Goal: Find specific page/section: Find specific page/section

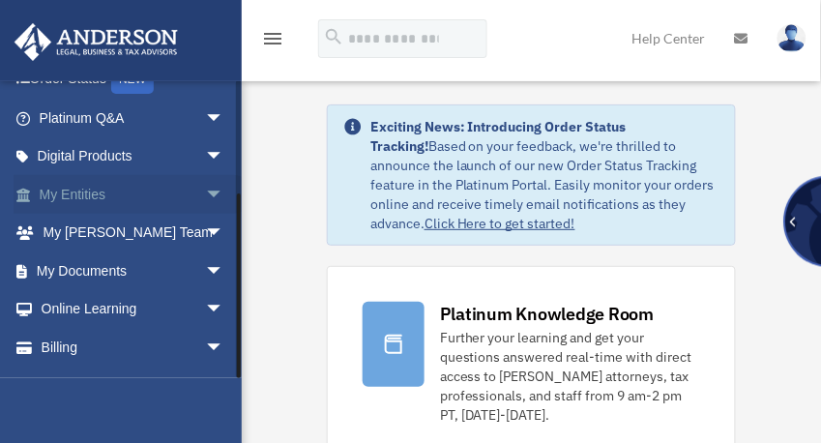
scroll to position [170, 0]
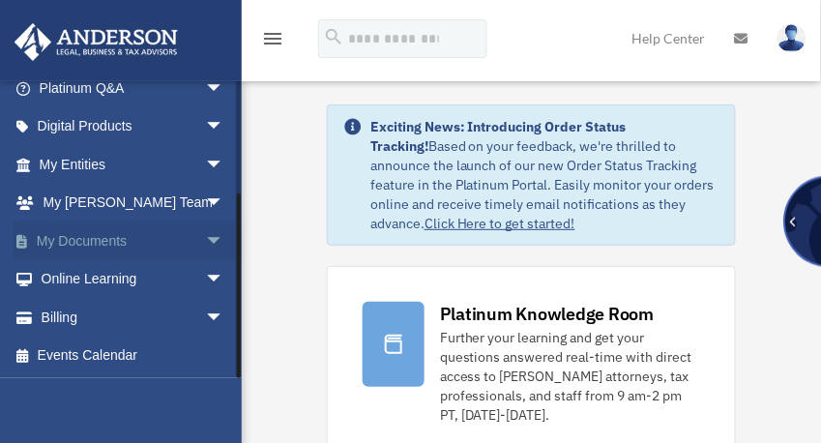
click at [106, 234] on link "My Documents arrow_drop_down" at bounding box center [134, 240] width 240 height 39
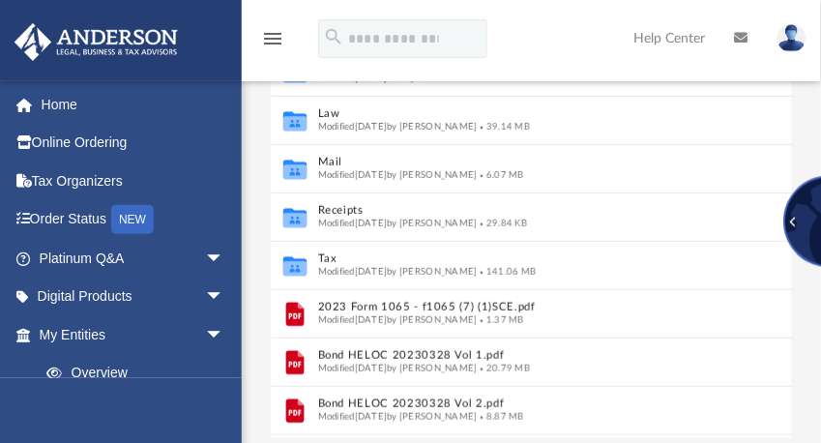
scroll to position [309, 0]
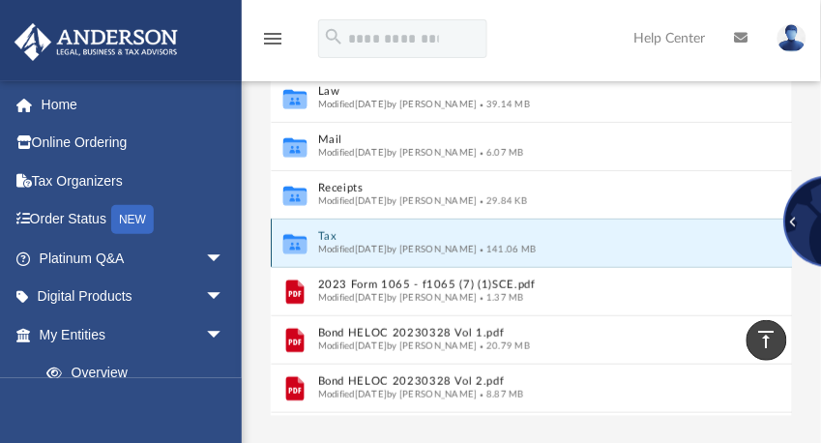
click at [325, 232] on button "Tax" at bounding box center [512, 237] width 391 height 13
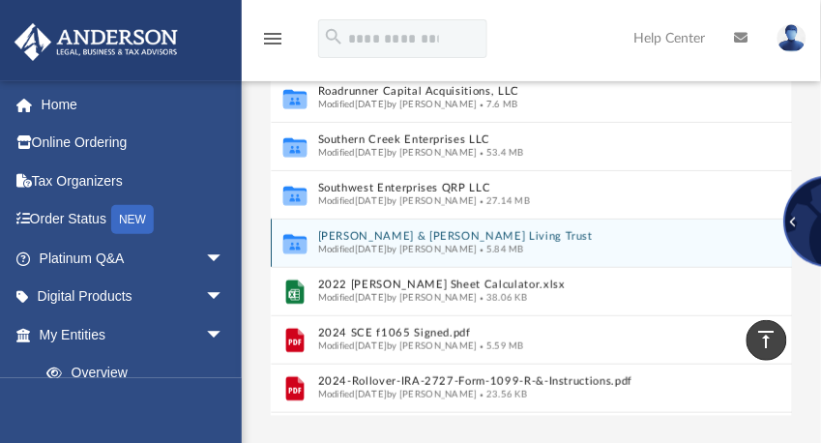
scroll to position [285, 0]
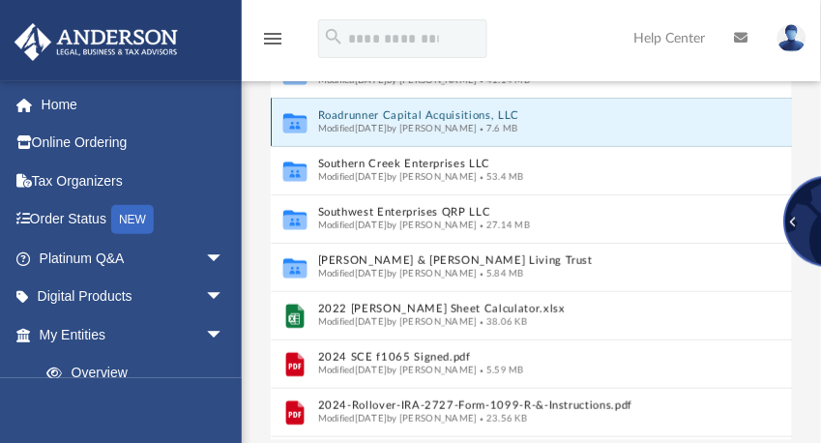
click at [398, 114] on button "Roadrunner Capital Acquisitions, LLC" at bounding box center [512, 116] width 391 height 13
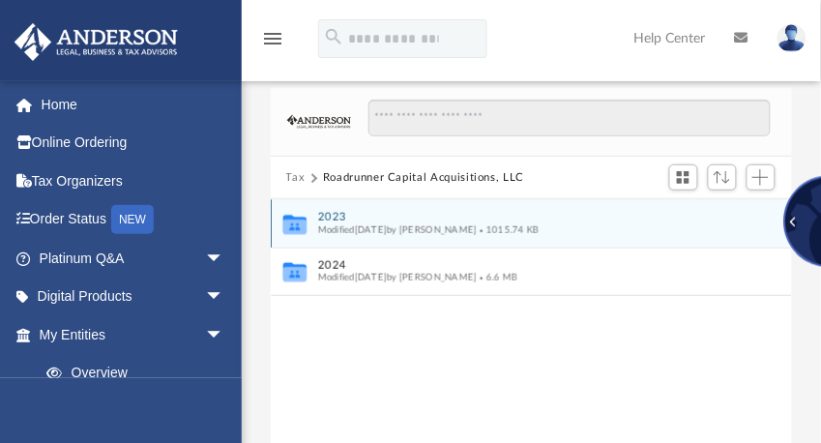
scroll to position [53, 0]
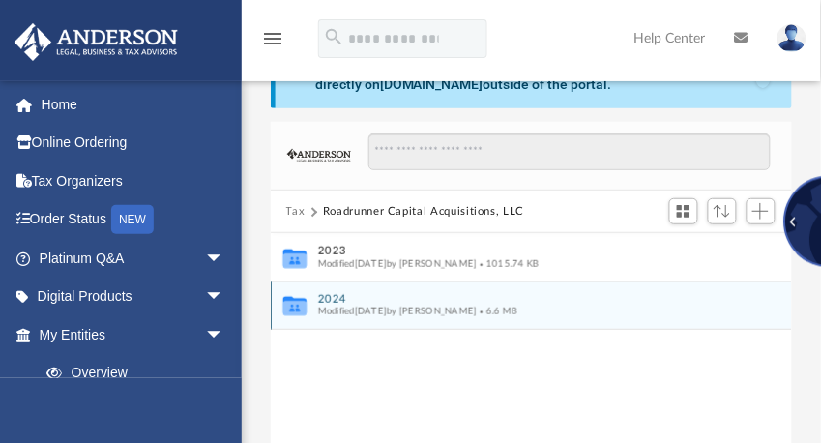
click at [326, 293] on button "2024" at bounding box center [518, 299] width 402 height 13
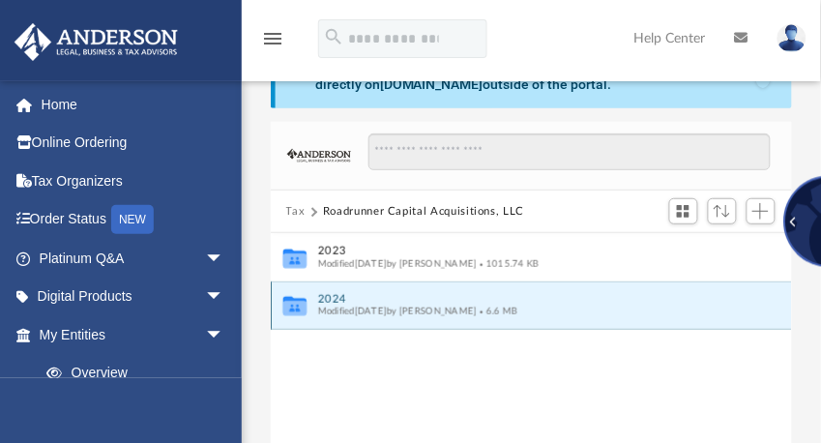
click at [326, 293] on button "2024" at bounding box center [518, 299] width 402 height 13
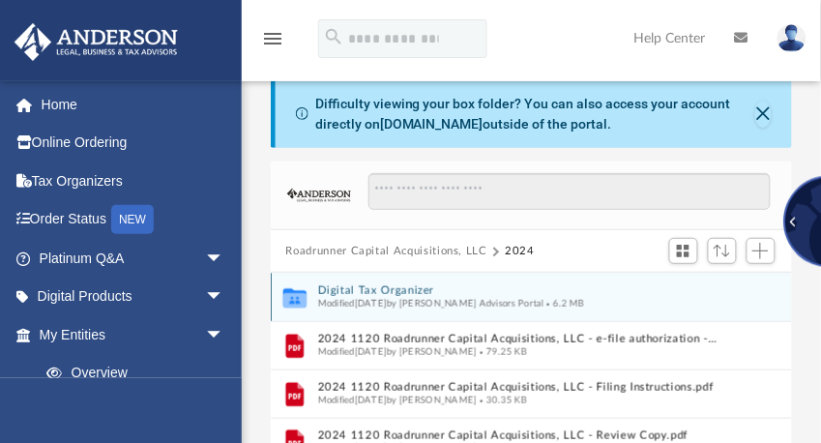
scroll to position [0, 0]
